Goal: Check status: Check status

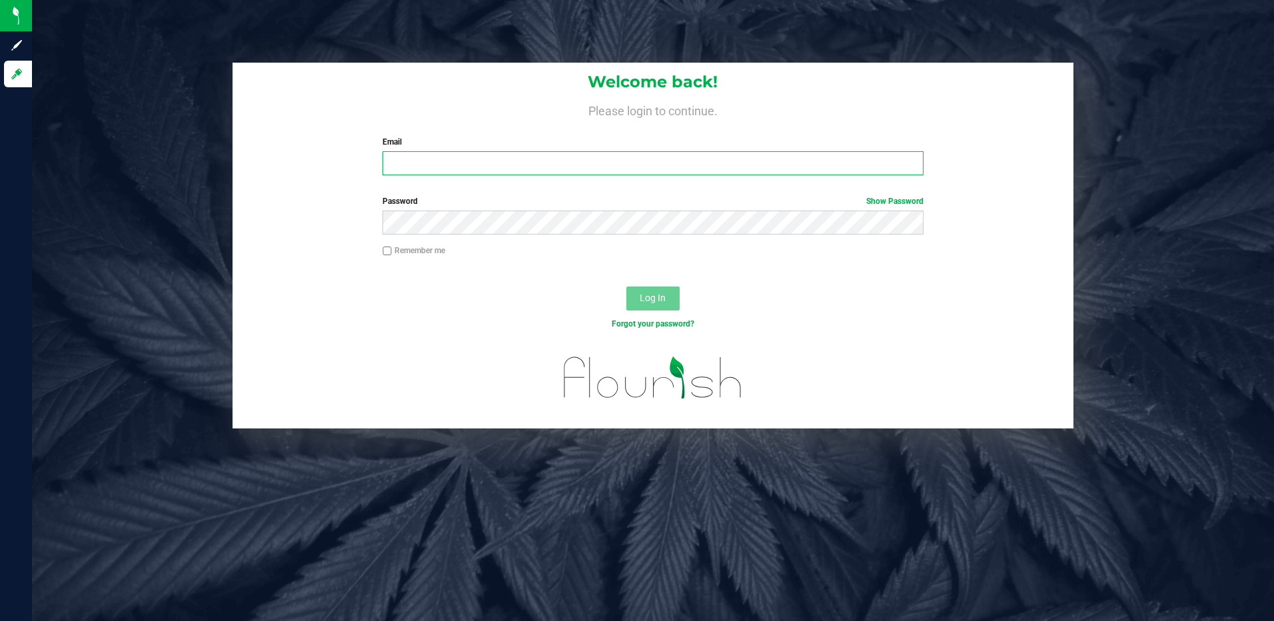
click at [440, 164] on input "Email" at bounding box center [652, 163] width 541 height 24
type input "[EMAIL_ADDRESS][DOMAIN_NAME]"
click at [626, 287] on button "Log In" at bounding box center [652, 299] width 53 height 24
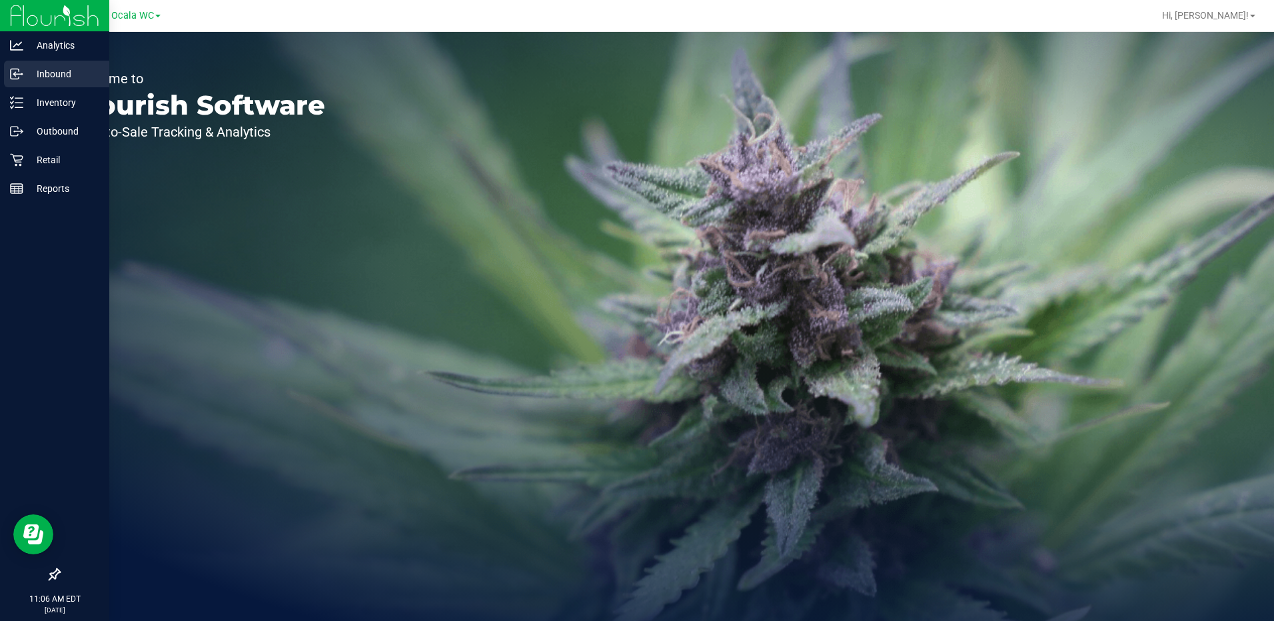
click at [58, 75] on p "Inbound" at bounding box center [63, 74] width 80 height 16
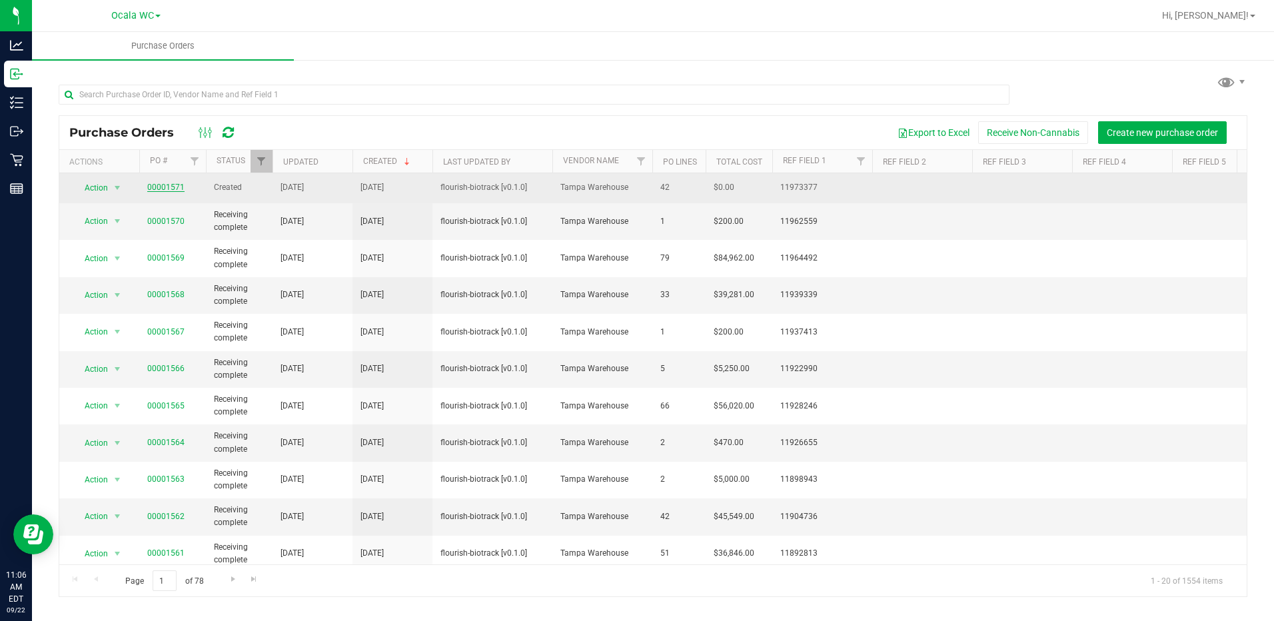
click at [159, 184] on link "00001571" at bounding box center [165, 187] width 37 height 9
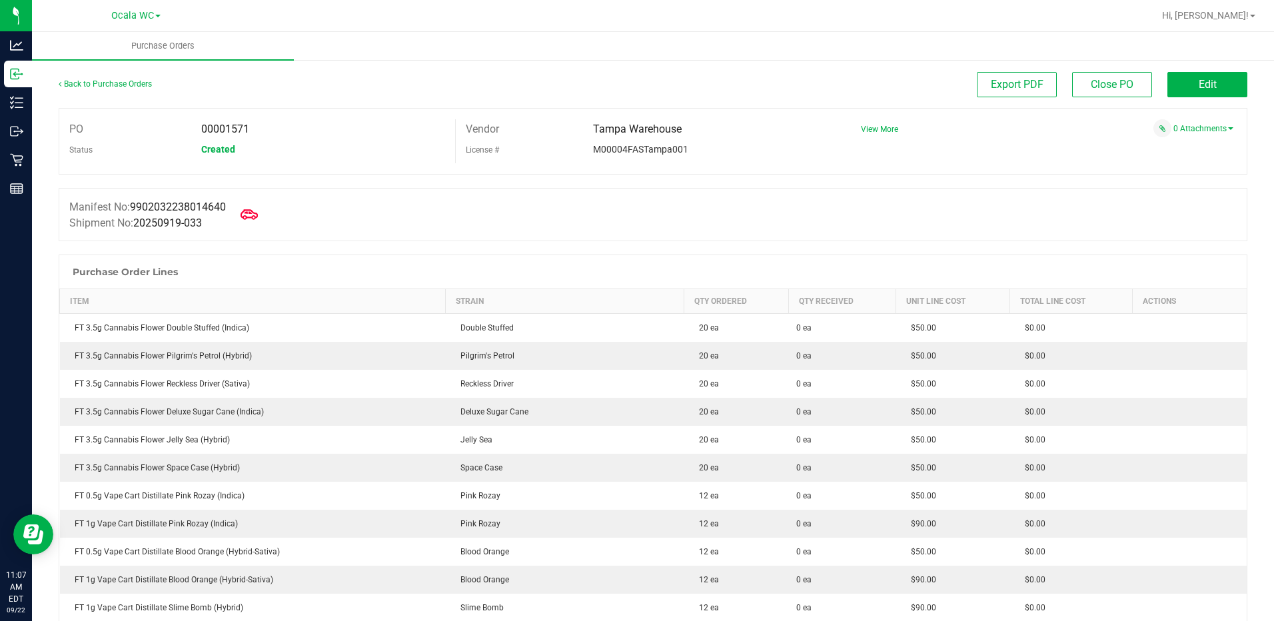
click at [255, 215] on icon at bounding box center [249, 214] width 17 height 17
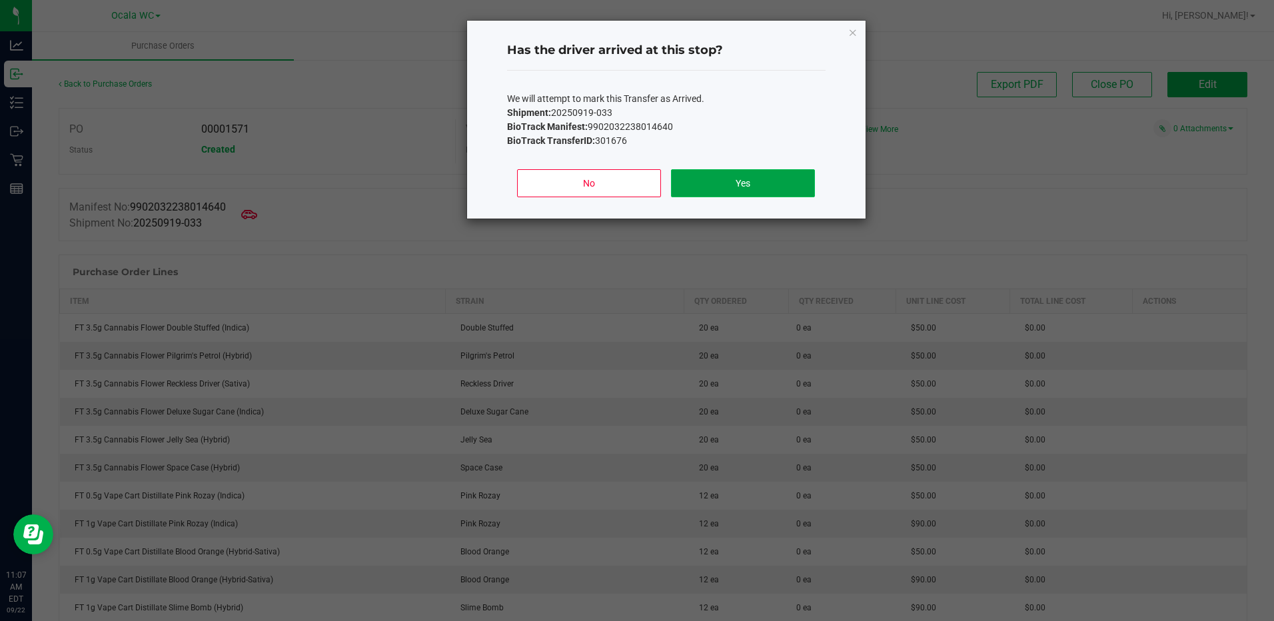
click at [731, 178] on button "Yes" at bounding box center [742, 183] width 143 height 28
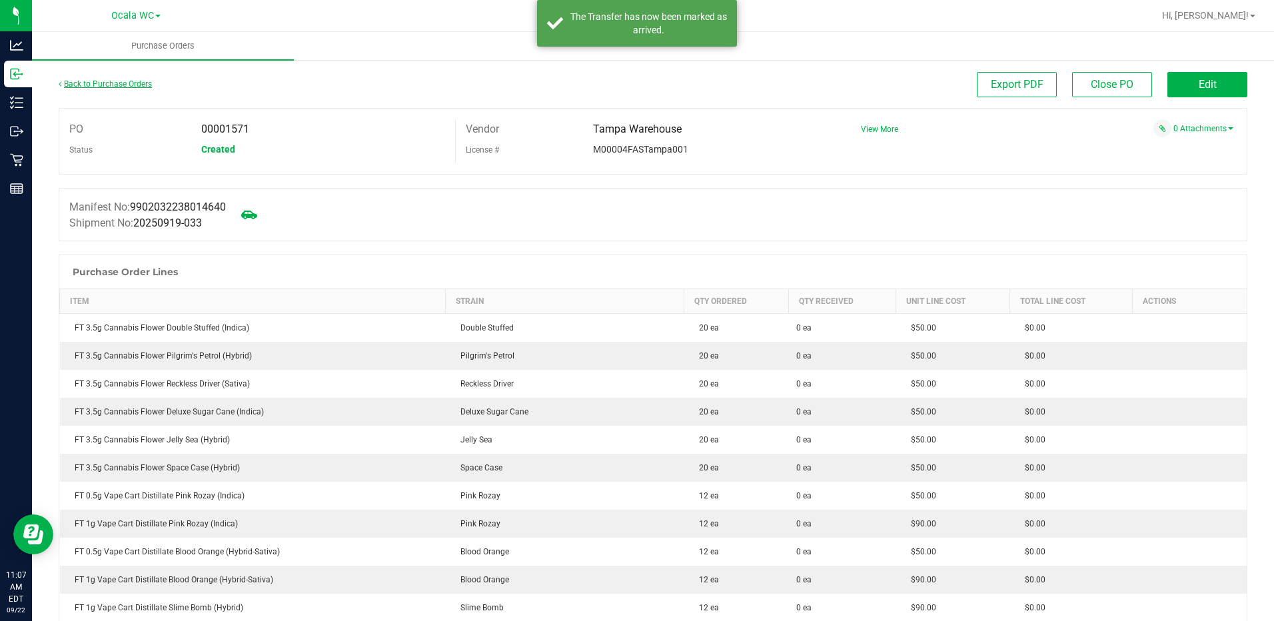
click at [129, 83] on link "Back to Purchase Orders" at bounding box center [105, 83] width 93 height 9
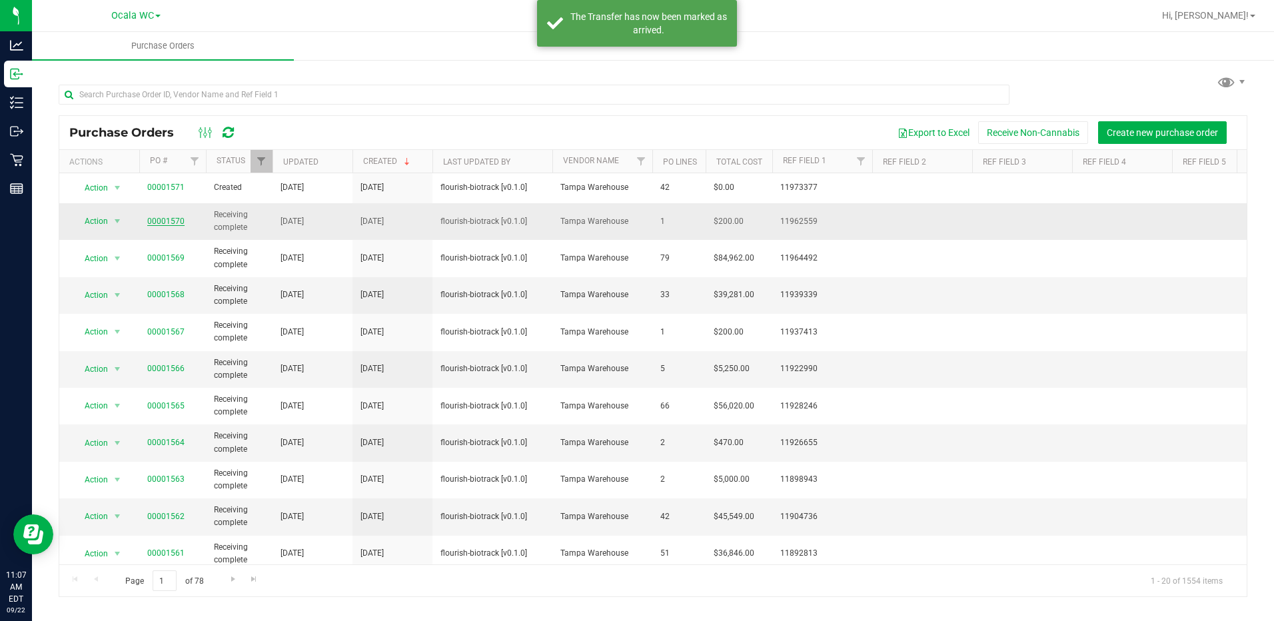
click at [159, 217] on link "00001570" at bounding box center [165, 221] width 37 height 9
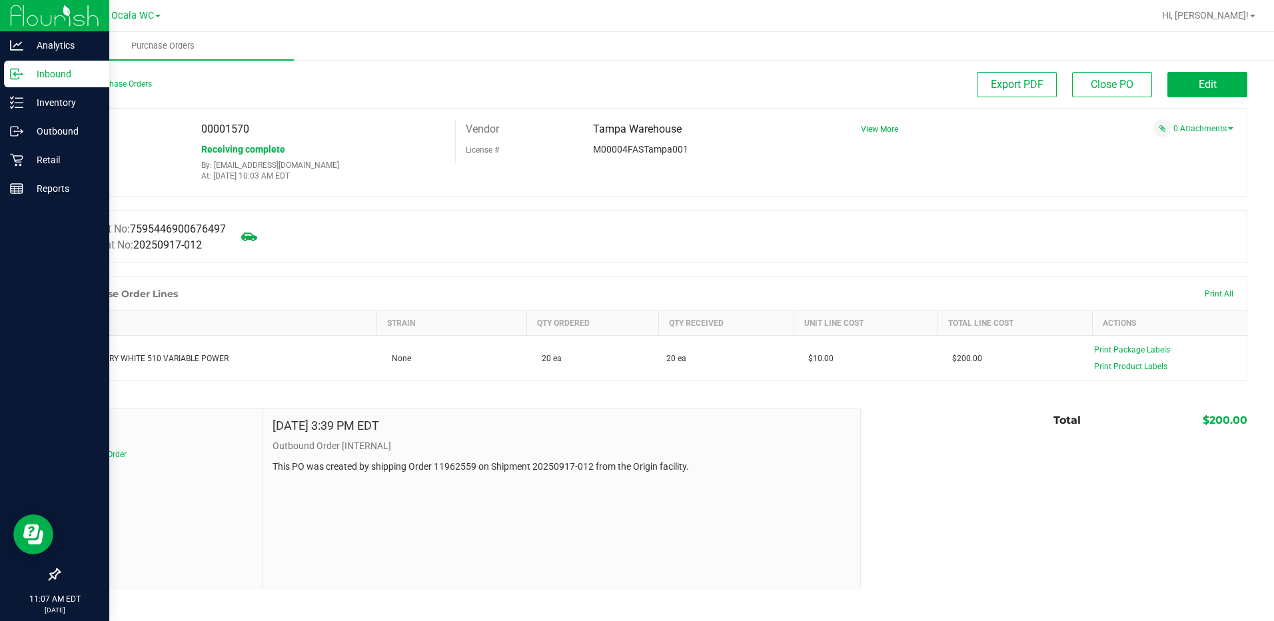
click at [95, 83] on div "Inbound" at bounding box center [56, 74] width 105 height 27
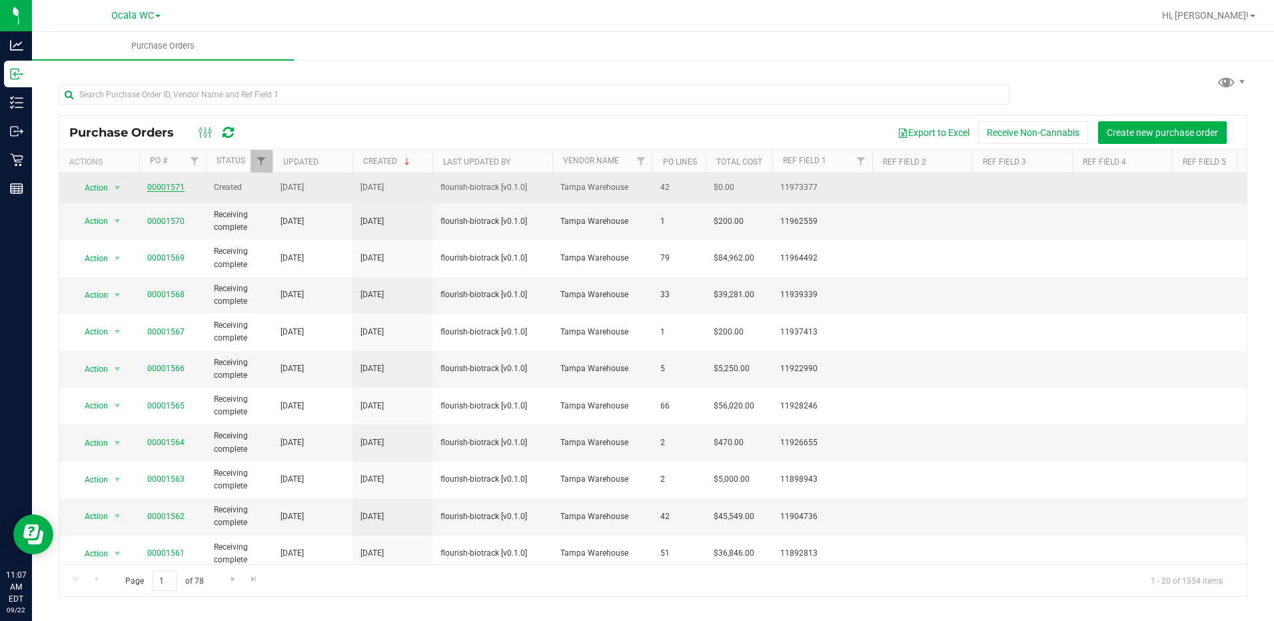
click at [161, 183] on link "00001571" at bounding box center [165, 187] width 37 height 9
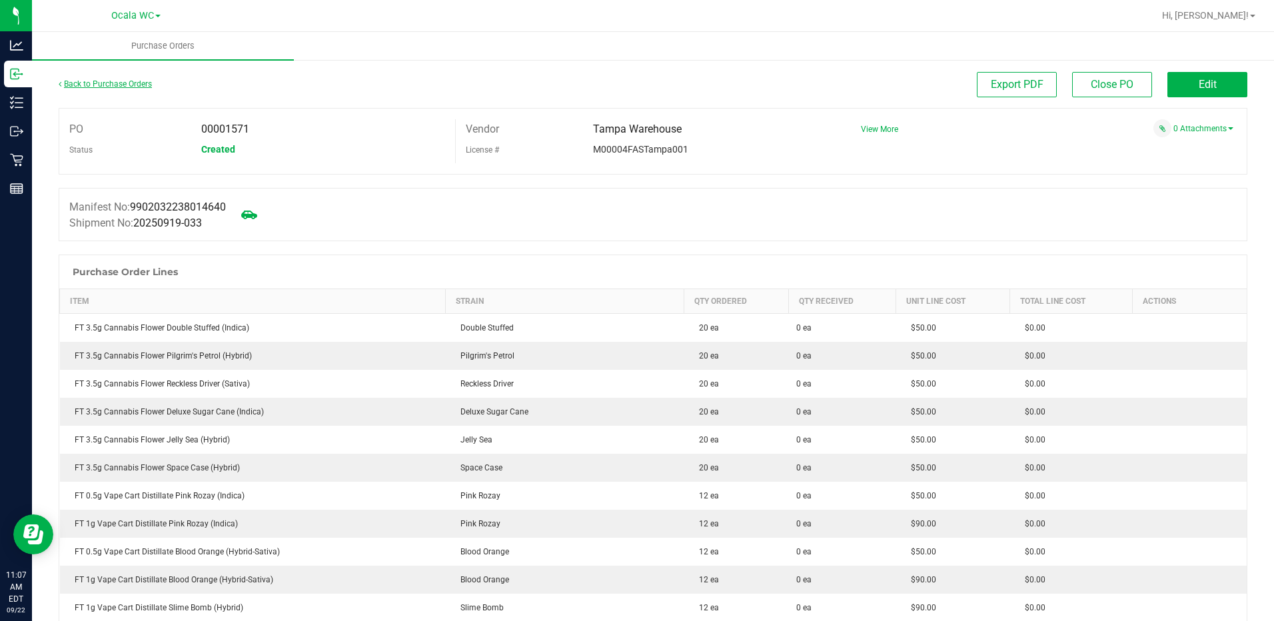
click at [97, 83] on link "Back to Purchase Orders" at bounding box center [105, 83] width 93 height 9
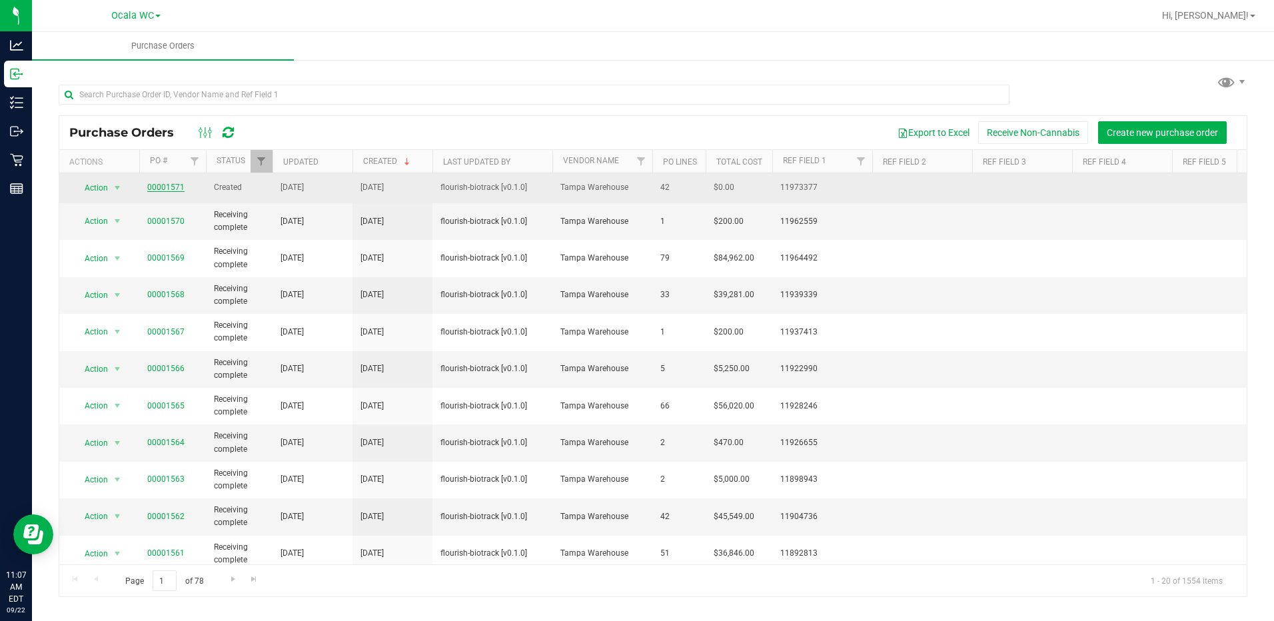
click at [165, 185] on link "00001571" at bounding box center [165, 187] width 37 height 9
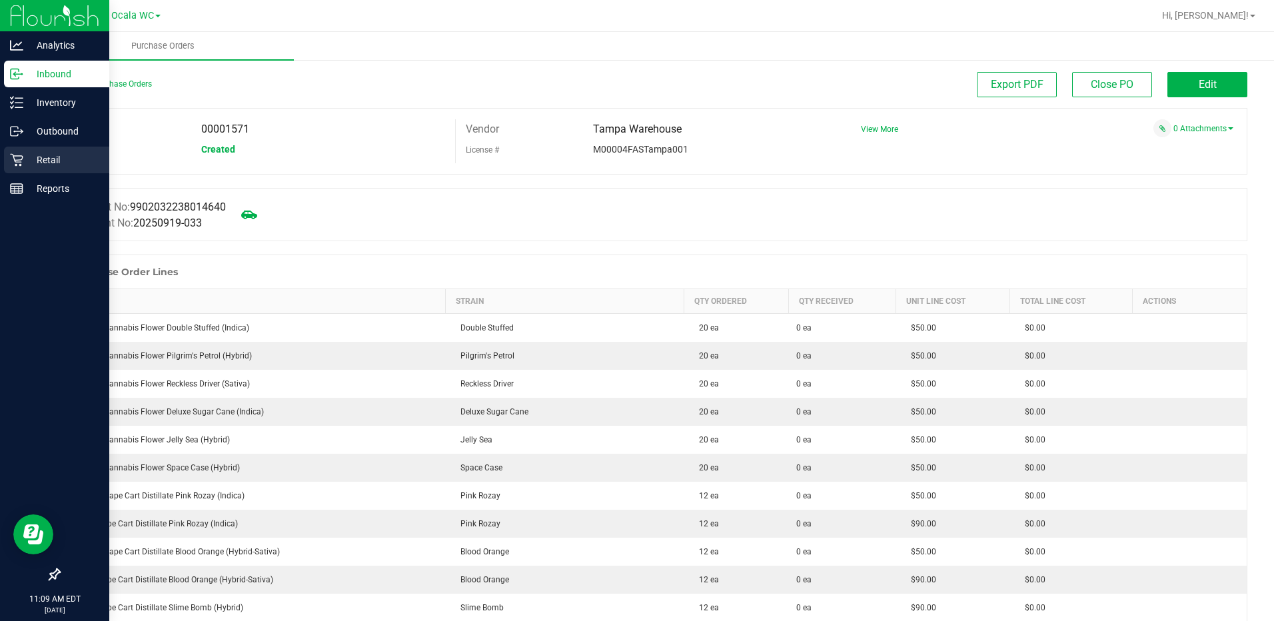
click at [19, 165] on icon at bounding box center [16, 159] width 13 height 13
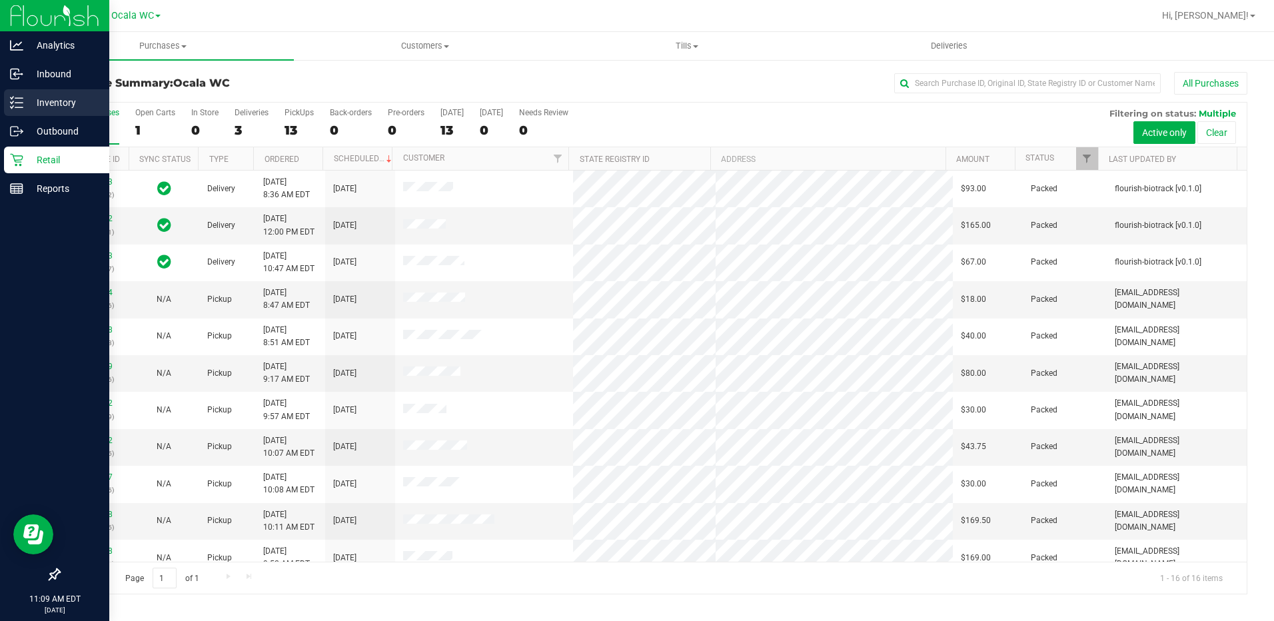
click at [14, 101] on icon at bounding box center [16, 102] width 13 height 13
